Goal: Task Accomplishment & Management: Manage account settings

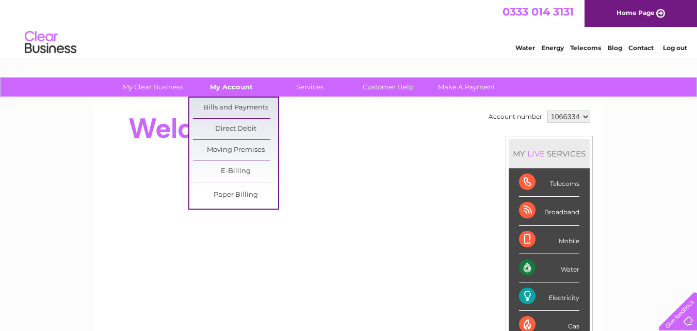
click at [225, 87] on link "My Account" at bounding box center [231, 86] width 85 height 19
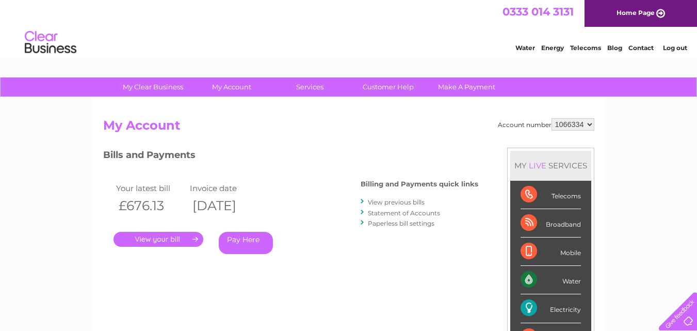
click at [376, 203] on link "View previous bills" at bounding box center [396, 202] width 57 height 8
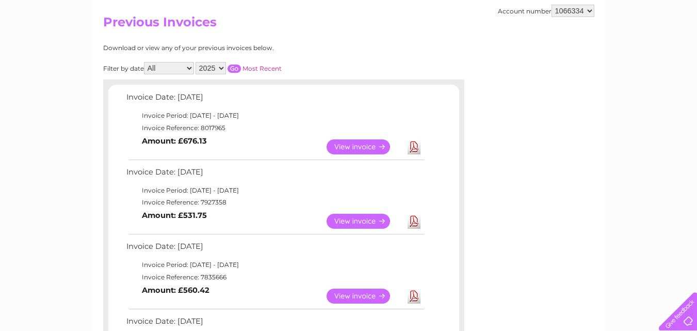
scroll to position [96, 0]
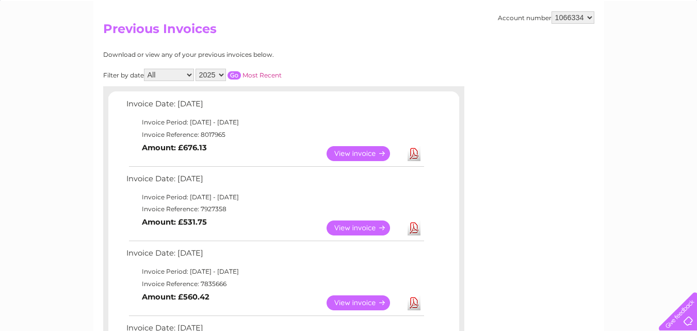
drag, startPoint x: 699, startPoint y: 98, endPoint x: 664, endPoint y: 127, distance: 45.8
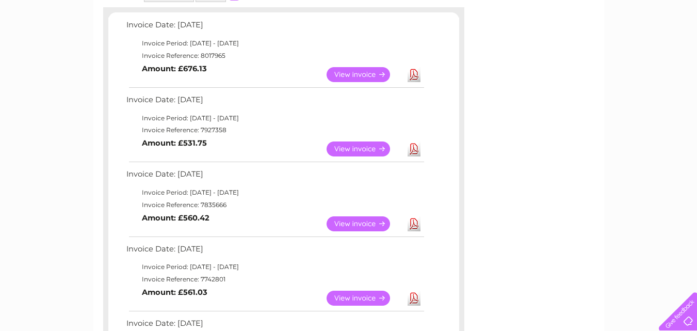
scroll to position [179, 0]
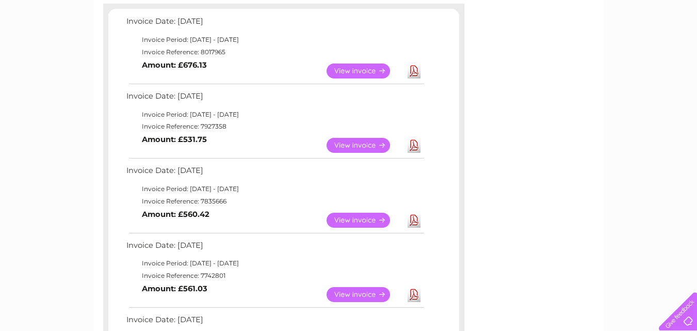
click at [346, 216] on link "View" at bounding box center [364, 219] width 76 height 15
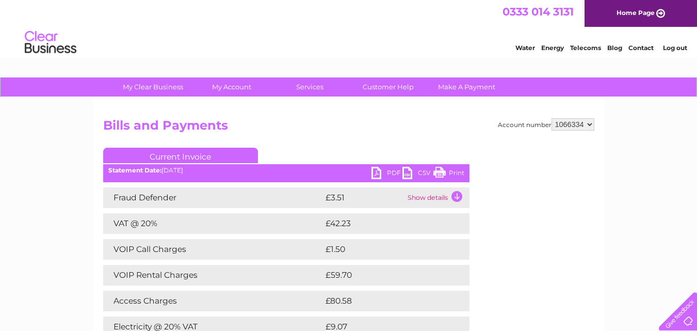
click at [443, 169] on link "Print" at bounding box center [448, 174] width 31 height 15
